Goal: Information Seeking & Learning: Find specific page/section

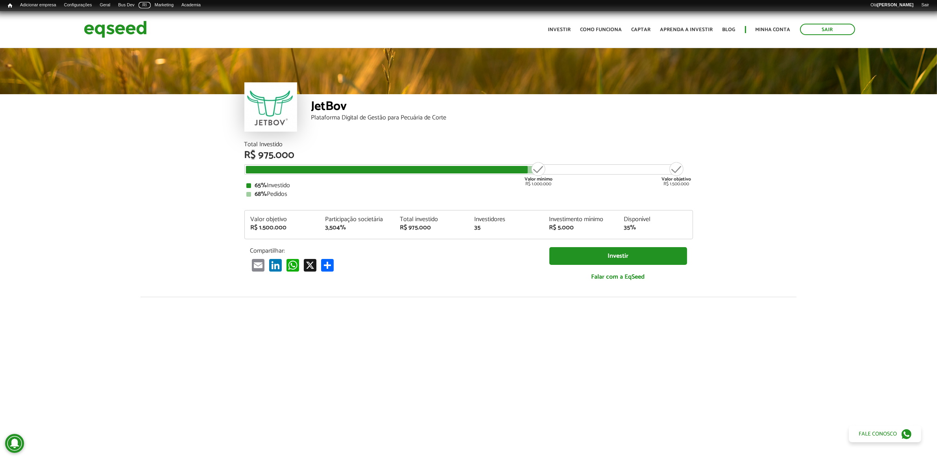
click at [151, 6] on link "RI" at bounding box center [145, 5] width 12 height 6
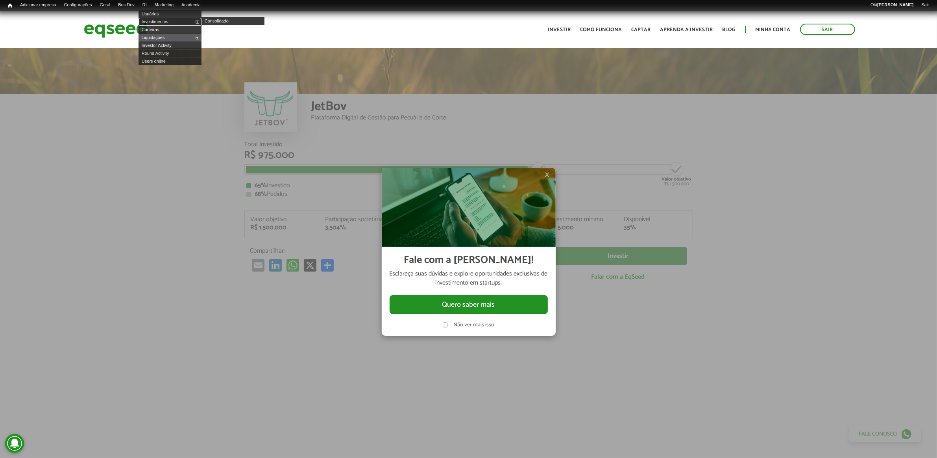
click at [178, 20] on link "Investimentos" at bounding box center [170, 22] width 63 height 8
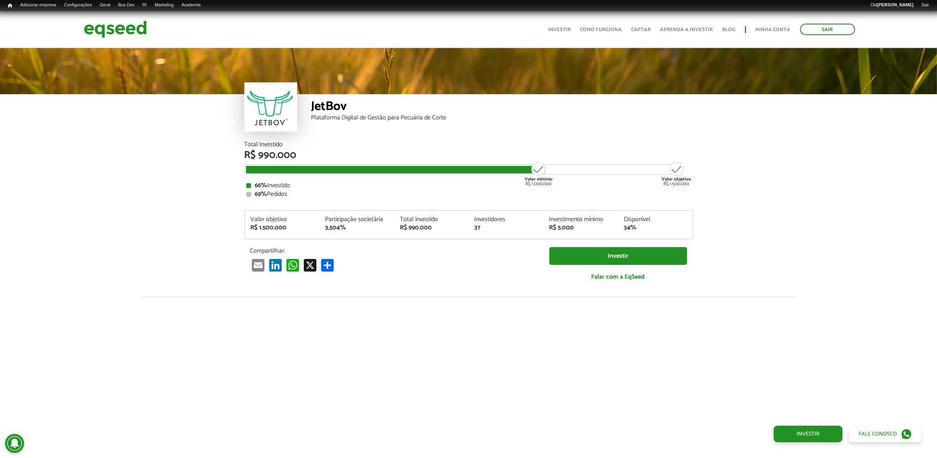
scroll to position [949, 0]
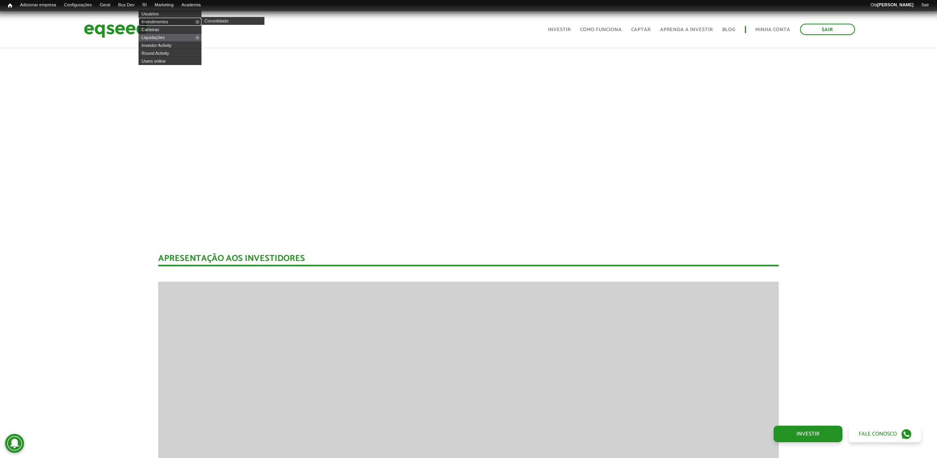
click at [159, 22] on link "Investimentos" at bounding box center [170, 22] width 63 height 8
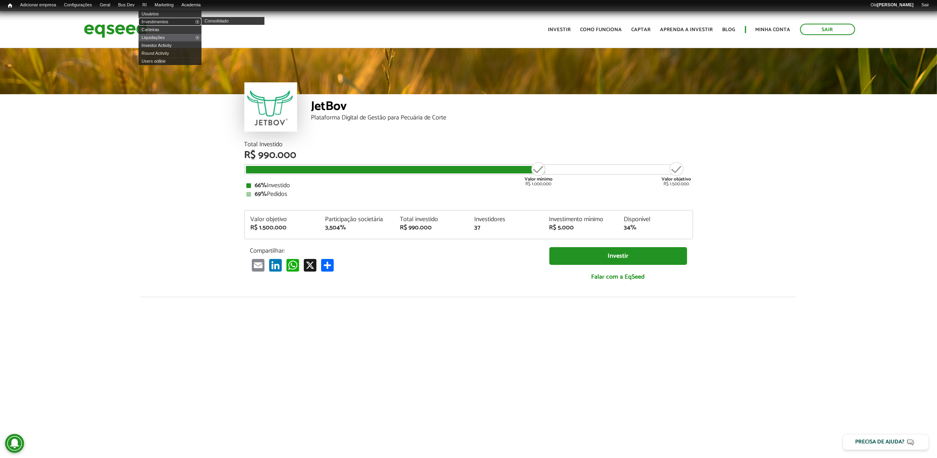
click at [168, 19] on link "Investimentos" at bounding box center [170, 22] width 63 height 8
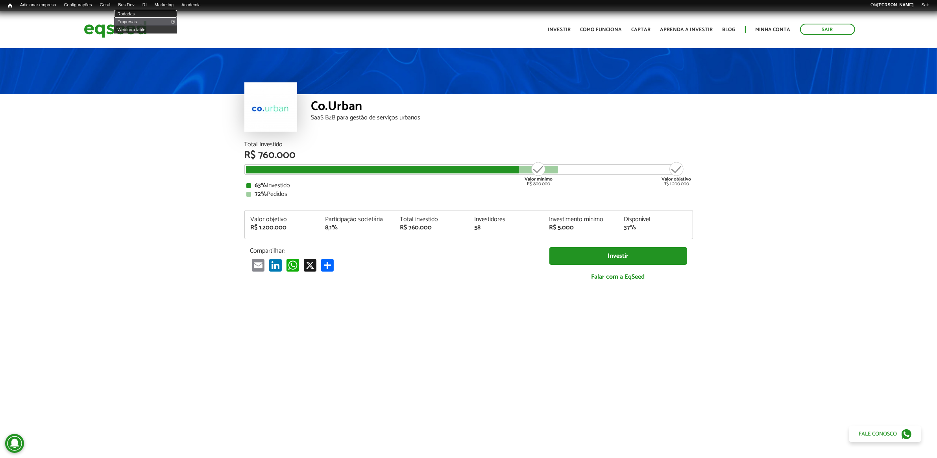
click at [143, 13] on link "Rodadas" at bounding box center [145, 14] width 63 height 8
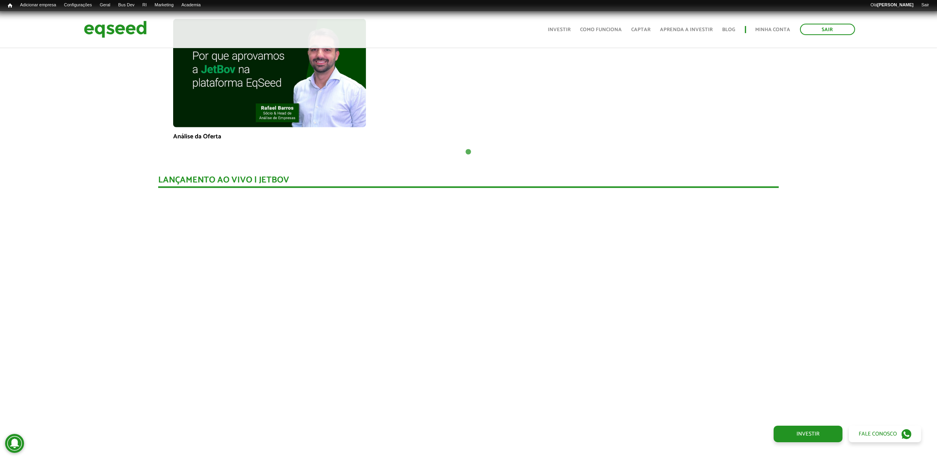
scroll to position [510, 0]
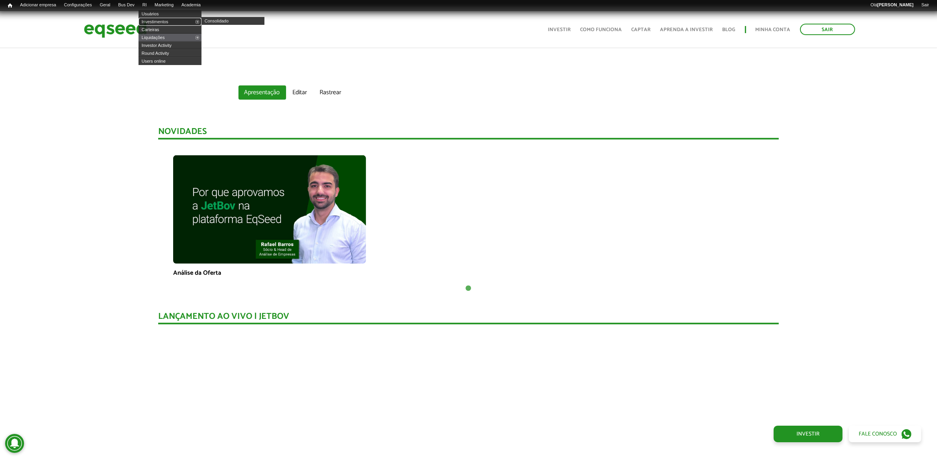
click at [161, 20] on link "Investimentos" at bounding box center [170, 22] width 63 height 8
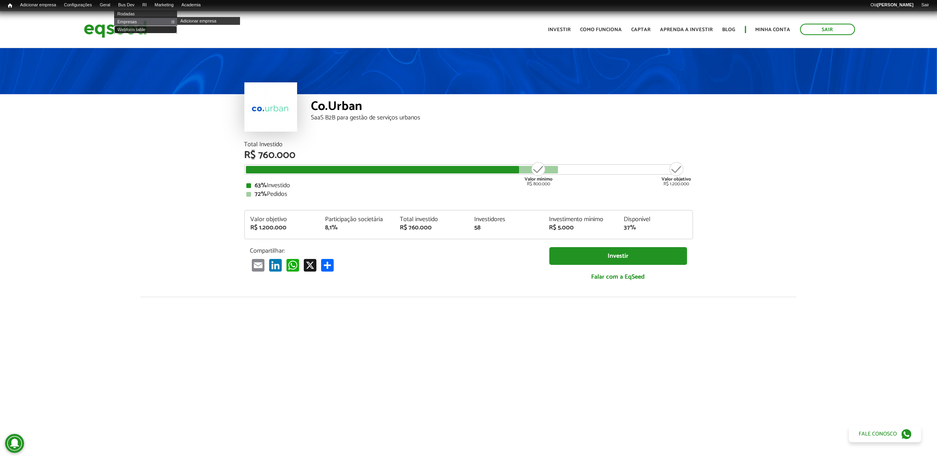
click at [145, 26] on link "Webform table" at bounding box center [145, 30] width 63 height 8
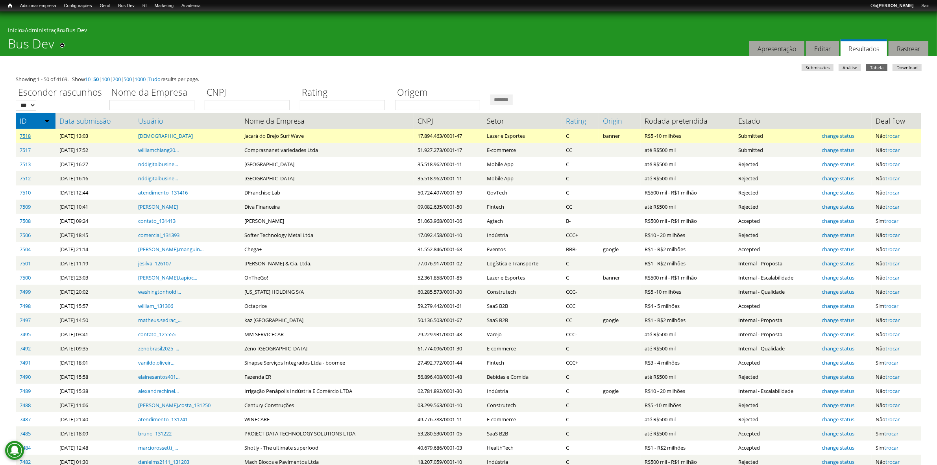
click at [28, 134] on link "7518" at bounding box center [25, 135] width 11 height 7
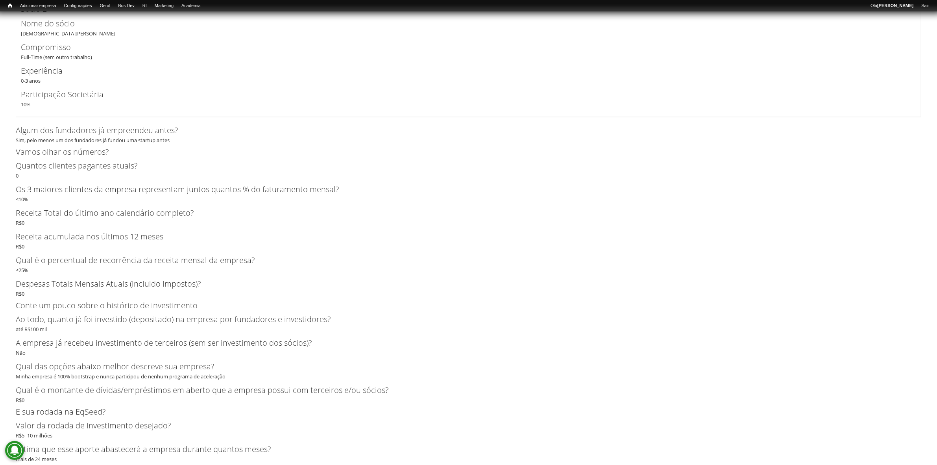
scroll to position [1383, 0]
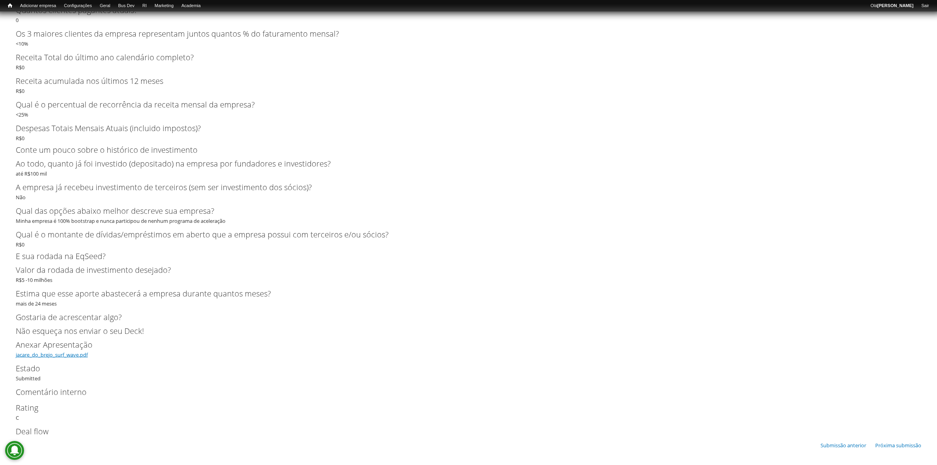
click at [79, 358] on link "jacare_do_brejo_surf_wave.pdf" at bounding box center [52, 354] width 72 height 7
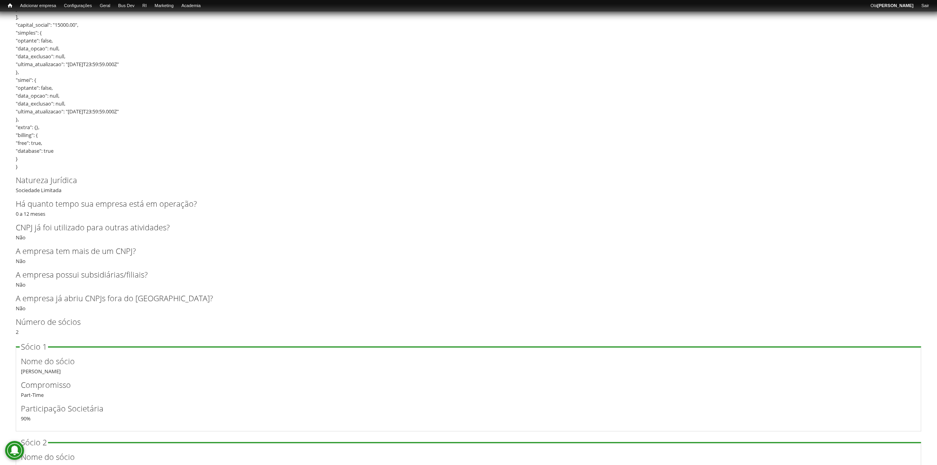
scroll to position [792, 0]
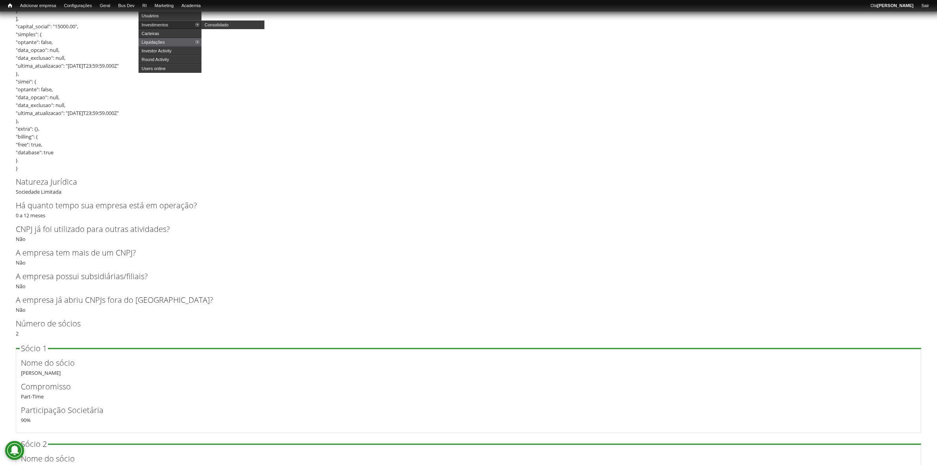
click at [167, 25] on link "Investimentos" at bounding box center [170, 24] width 63 height 9
